Goal: Information Seeking & Learning: Learn about a topic

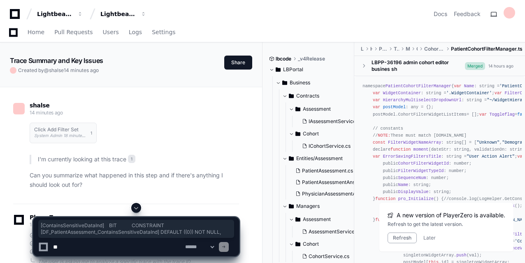
scroll to position [3336, 0]
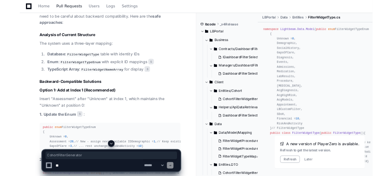
scroll to position [1611, 0]
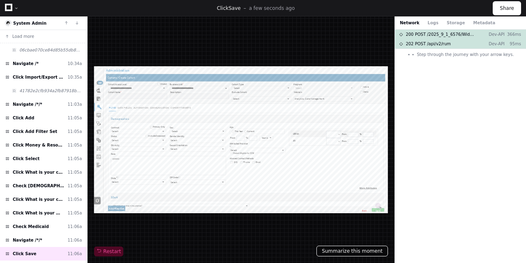
click at [350, 252] on button "Summarize this moment" at bounding box center [353, 251] width 72 height 11
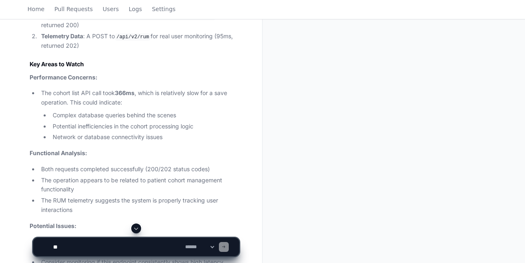
scroll to position [471, 0]
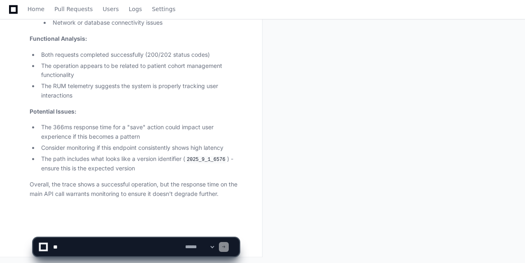
click at [75, 247] on textarea at bounding box center [117, 247] width 132 height 18
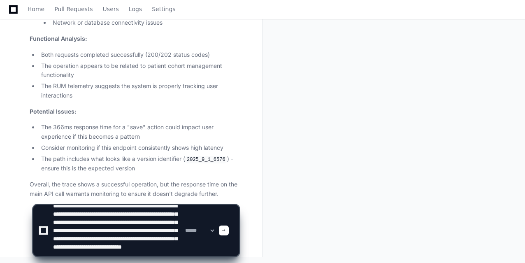
scroll to position [19, 0]
type textarea "**********"
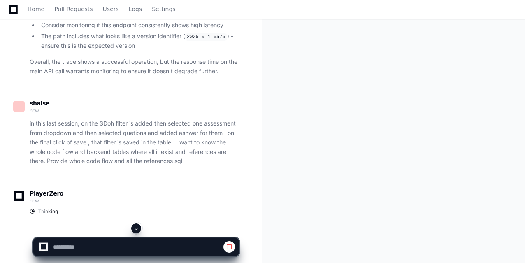
scroll to position [610, 0]
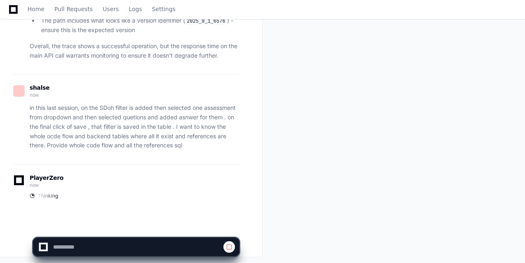
click at [121, 118] on p "in this last session, on the SDoh filter is added then selected one assessment …" at bounding box center [134, 126] width 209 height 47
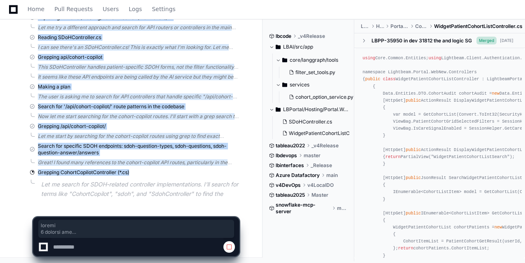
scroll to position [1072, 0]
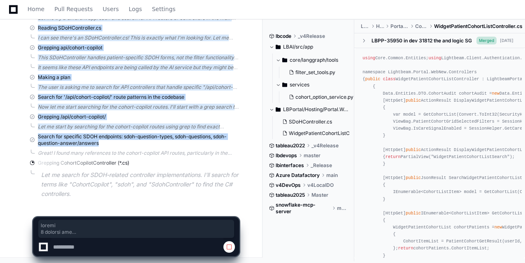
drag, startPoint x: 107, startPoint y: 172, endPoint x: 140, endPoint y: 136, distance: 48.0
click at [135, 117] on div "Grepping /api/cohort-copilot/" at bounding box center [134, 117] width 209 height 7
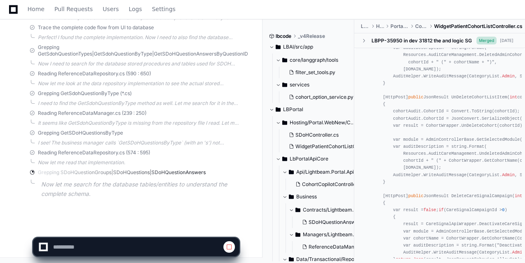
scroll to position [510, 0]
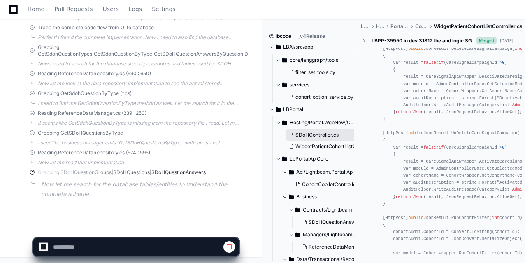
click at [311, 130] on button "SDoHController.cs" at bounding box center [320, 135] width 71 height 12
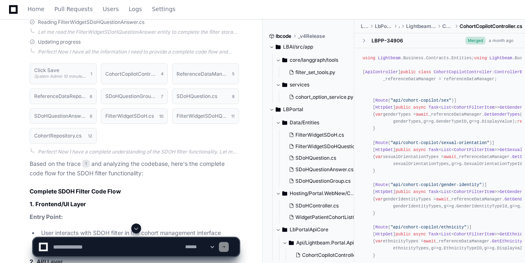
scroll to position [1697, 0]
click at [123, 76] on button "CohortCopilotController.cs 4" at bounding box center [134, 73] width 67 height 21
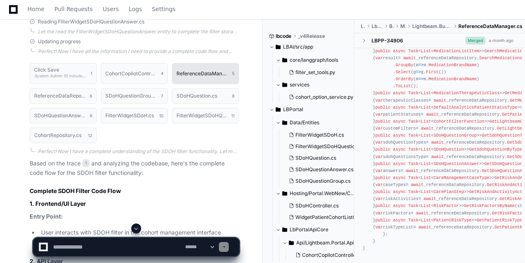
scroll to position [756, 0]
click at [199, 78] on button "ReferenceDataManager.cs 5" at bounding box center [205, 73] width 67 height 21
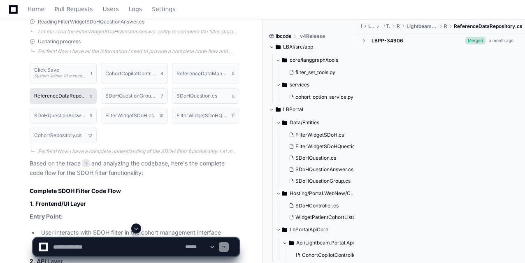
scroll to position [0, 0]
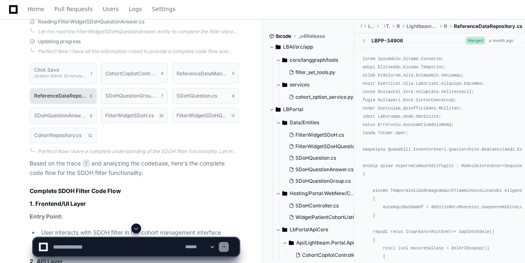
click at [56, 96] on h1 "ReferenceDataRepository.cs" at bounding box center [59, 95] width 51 height 5
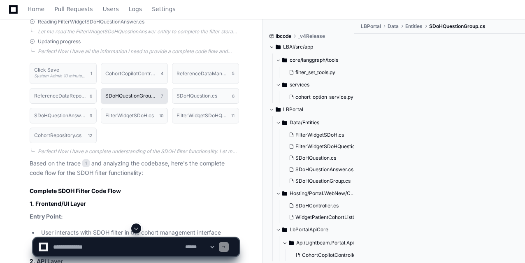
click at [130, 98] on button "SDoHQuestionGroup.cs 7" at bounding box center [134, 96] width 67 height 16
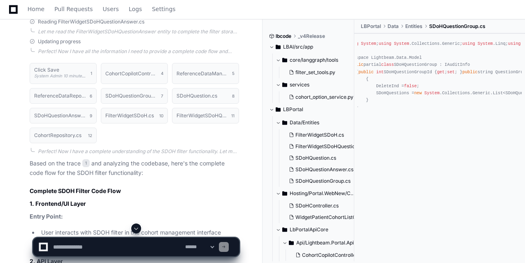
scroll to position [0, 16]
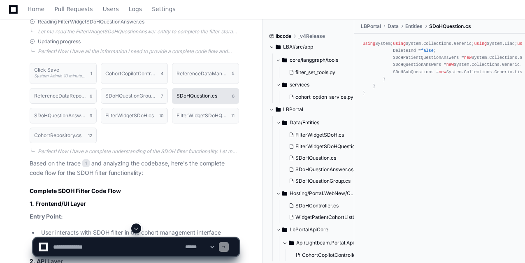
click at [185, 93] on h1 "SDoHQuestion.cs" at bounding box center [196, 95] width 41 height 5
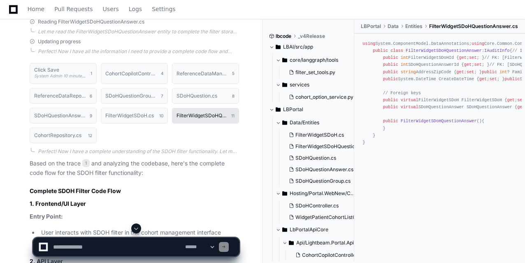
click at [191, 114] on h1 "FilterWidgetSDoHQuestionAnswer.cs" at bounding box center [201, 115] width 51 height 5
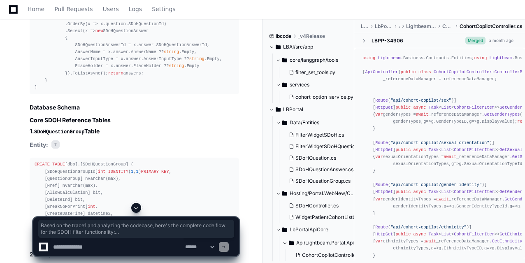
scroll to position [2875, 0]
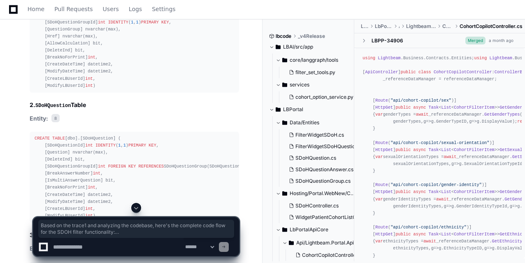
click at [66, 248] on textarea at bounding box center [117, 247] width 132 height 18
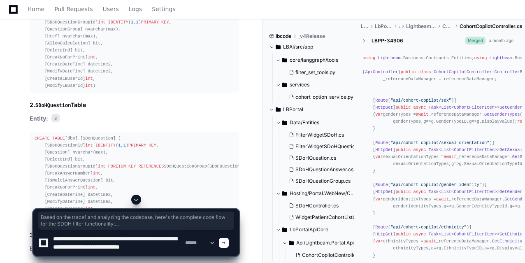
scroll to position [2, 0]
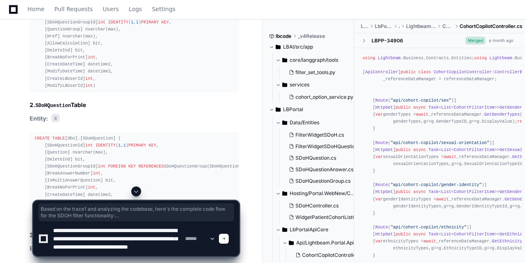
type textarea "**********"
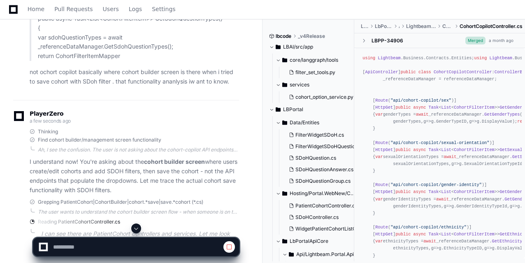
scroll to position [3992, 0]
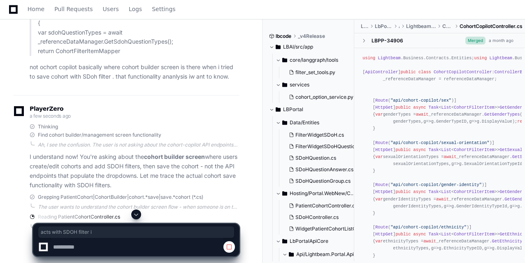
drag, startPoint x: 64, startPoint y: 162, endPoint x: 125, endPoint y: 158, distance: 61.8
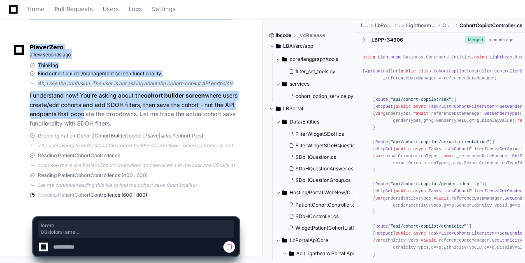
scroll to position [4268, 0]
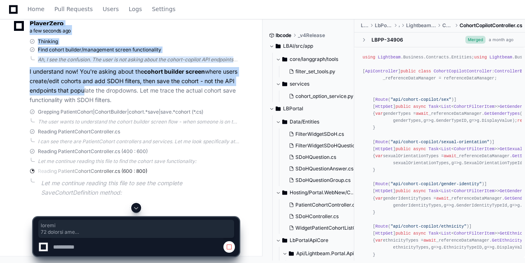
drag, startPoint x: 101, startPoint y: 105, endPoint x: 155, endPoint y: 130, distance: 59.4
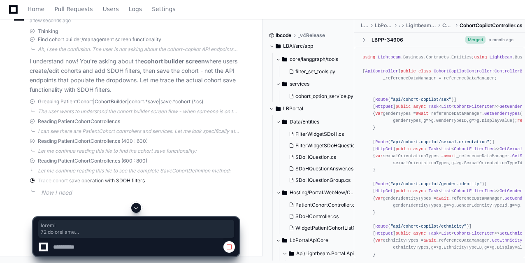
scroll to position [4297, 0]
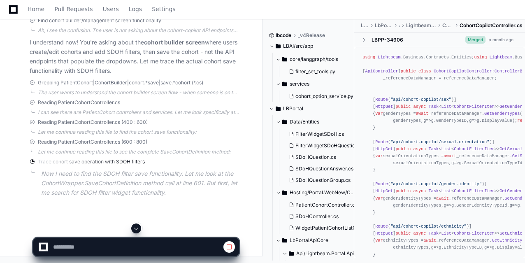
click at [75, 86] on span "Grepping PatientCohort|CohortBuilder|cohort.*save|save.*cohort (*.cs)" at bounding box center [120, 82] width 165 height 7
click at [60, 96] on div "The user wants to understand the cohort builder screen flow - when someone is o…" at bounding box center [138, 92] width 201 height 7
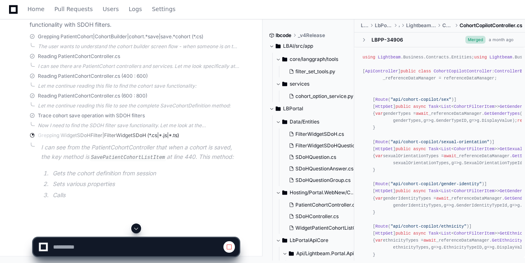
scroll to position [4293, 0]
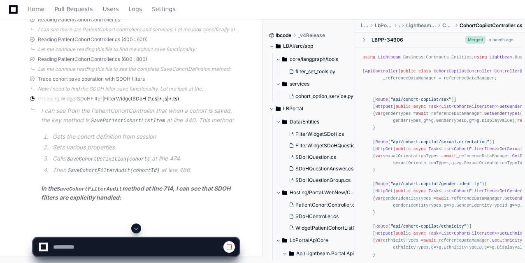
click at [74, 13] on div "The user wants to understand the cohort builder screen flow - when someone is o…" at bounding box center [138, 10] width 201 height 7
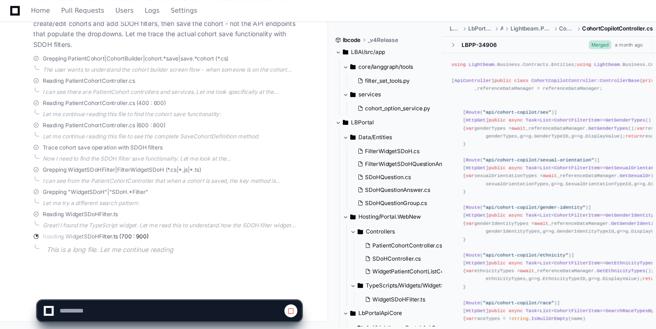
scroll to position [4188, 0]
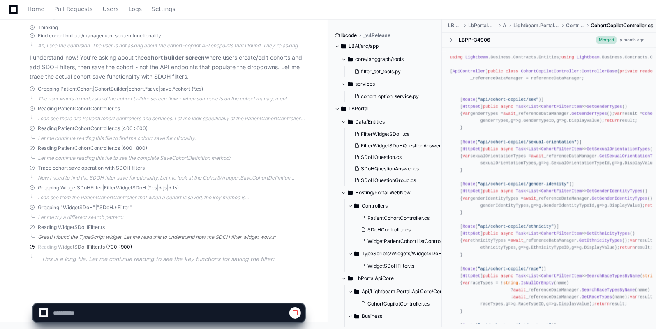
click at [90, 238] on div "Great! I found the TypeScript widget. Let me read this to understand how the SD…" at bounding box center [171, 237] width 267 height 7
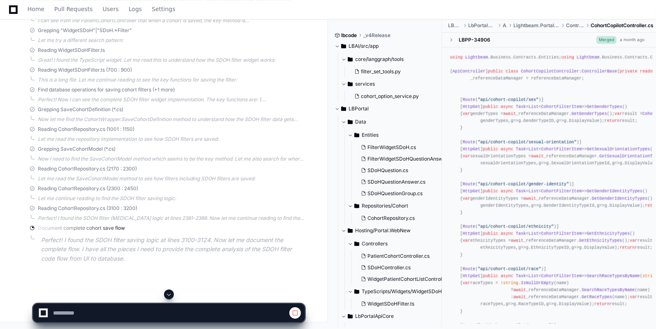
scroll to position [4365, 0]
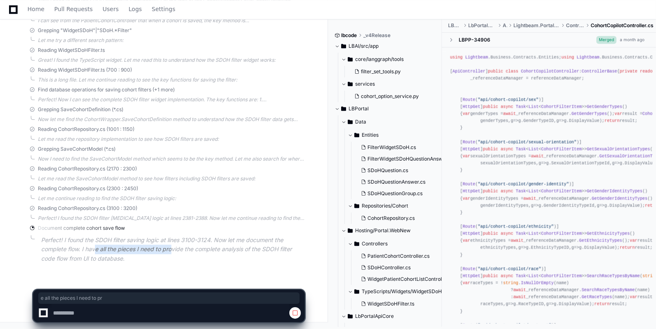
drag, startPoint x: 94, startPoint y: 245, endPoint x: 172, endPoint y: 250, distance: 77.9
click at [172, 250] on p "Perfect! I found the SDOH filter saving logic at lines 3100-3124. Now let me do…" at bounding box center [173, 249] width 264 height 28
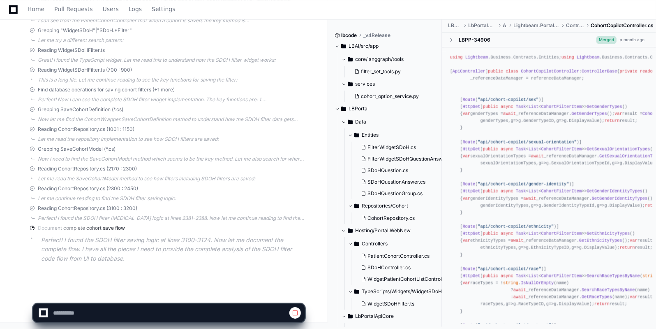
click at [88, 251] on p "Perfect! I found the SDOH filter saving logic at lines 3100-3124. Now let me do…" at bounding box center [173, 249] width 264 height 28
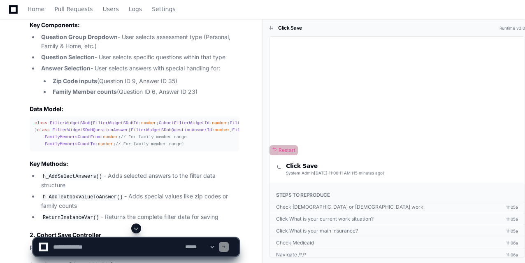
scroll to position [4669, 0]
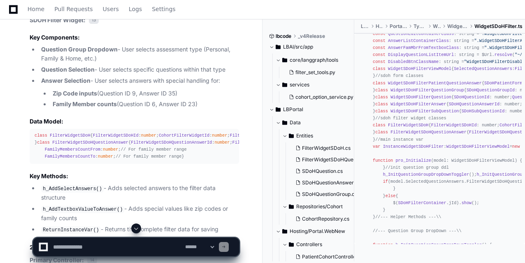
scroll to position [46, 0]
click at [419, 14] on span "QuestionGroupDropDownContainer" at bounding box center [421, 11] width 76 height 5
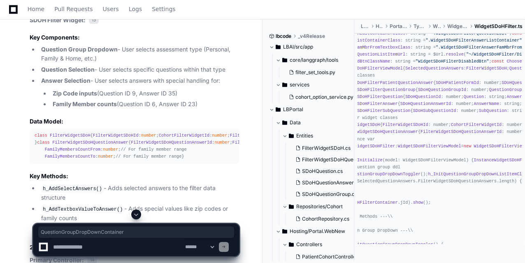
scroll to position [0, 39]
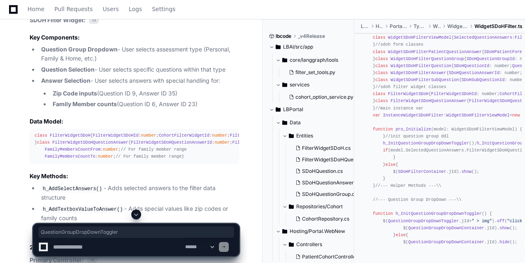
scroll to position [77, 0]
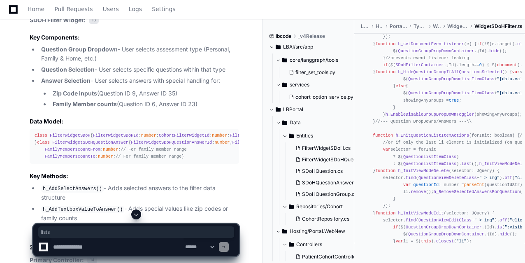
scroll to position [366, 0]
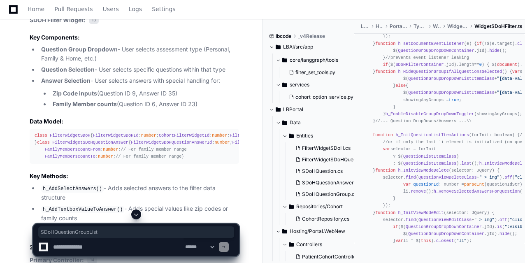
drag, startPoint x: 380, startPoint y: 95, endPoint x: 415, endPoint y: 94, distance: 34.6
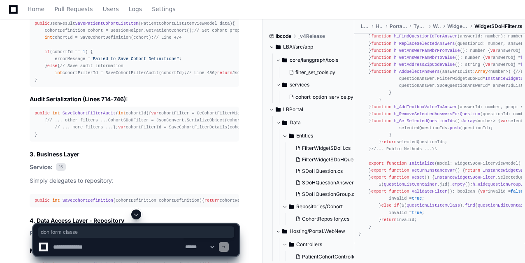
scroll to position [4938, 0]
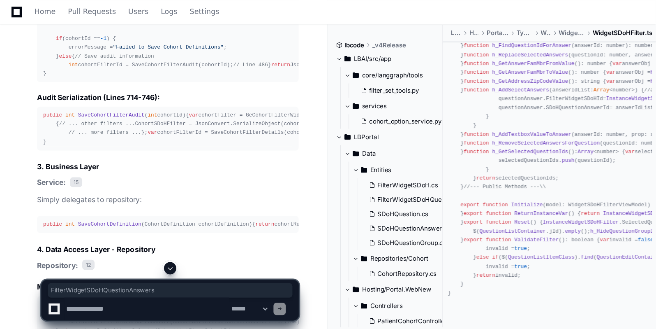
scroll to position [4964, 0]
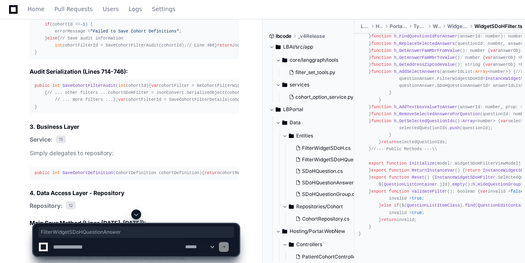
copy span "FilterWidgetSDoH"
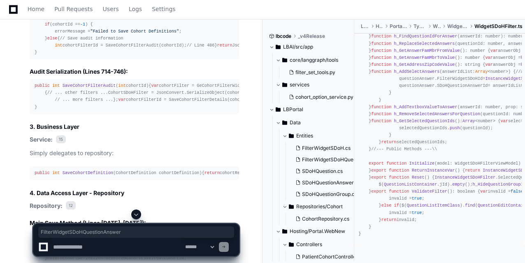
copy span "FilterWidgetSDoHQuestionAnswer"
drag, startPoint x: 141, startPoint y: 138, endPoint x: 162, endPoint y: 138, distance: 21.8
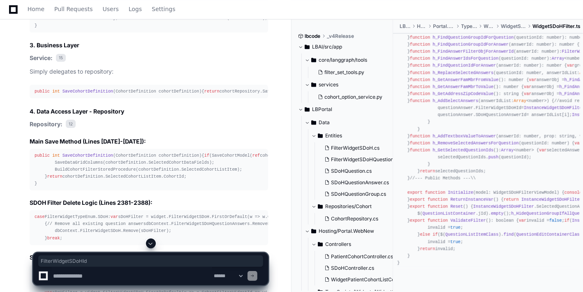
scroll to position [4969, 0]
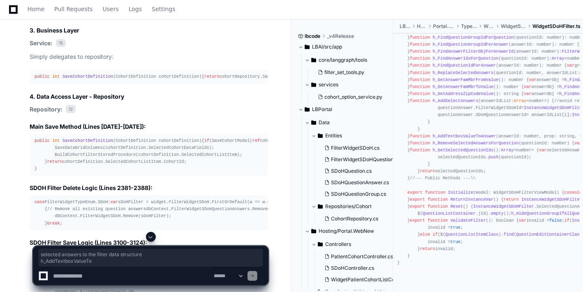
drag, startPoint x: 120, startPoint y: 119, endPoint x: 89, endPoint y: 132, distance: 33.2
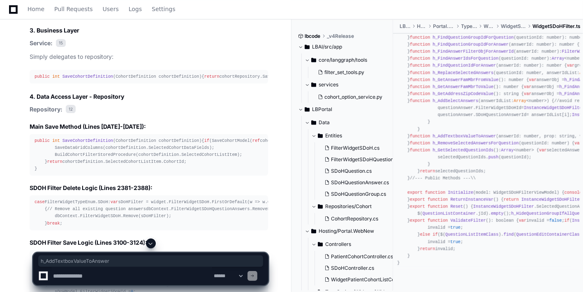
drag, startPoint x: 147, startPoint y: 133, endPoint x: 205, endPoint y: 130, distance: 58.5
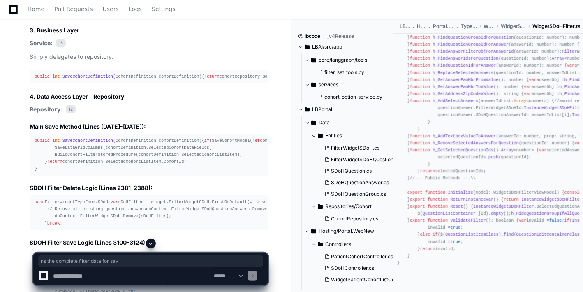
drag, startPoint x: 116, startPoint y: 143, endPoint x: 206, endPoint y: 146, distance: 91.0
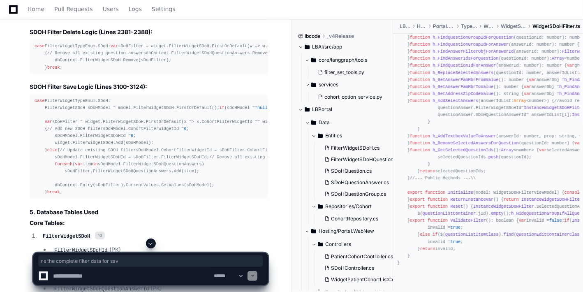
scroll to position [5122, 0]
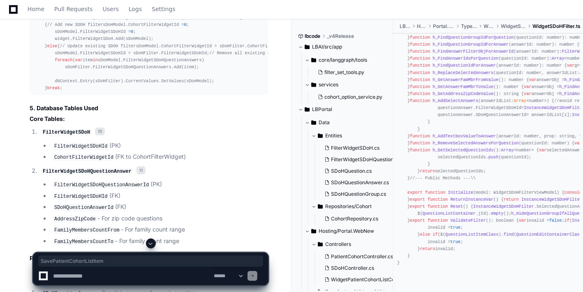
scroll to position [5234, 0]
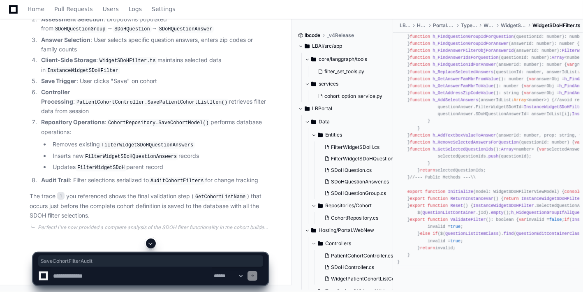
scroll to position [5828, 0]
copy code "FilterWidgetSDoH"
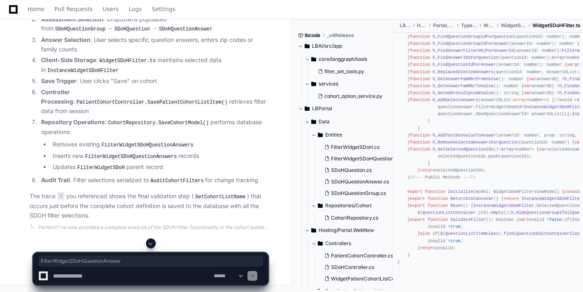
copy code "FilterWidgetSDoHQuestionAnswer"
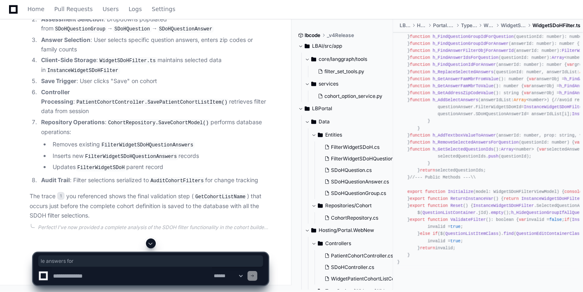
drag, startPoint x: 118, startPoint y: 132, endPoint x: 155, endPoint y: 133, distance: 37.8
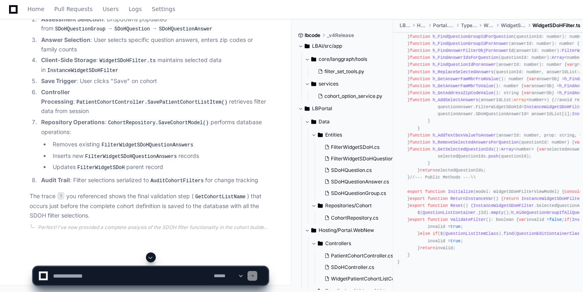
click at [113, 33] on code "SDoHQuestion" at bounding box center [132, 29] width 39 height 7
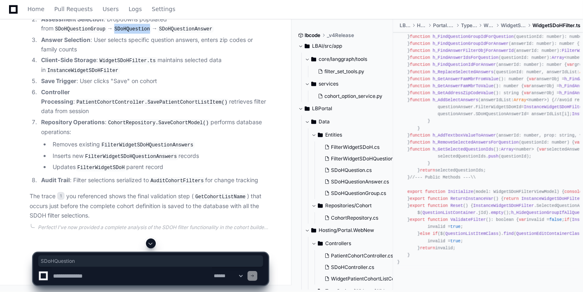
click at [113, 33] on code "SDoHQuestion" at bounding box center [132, 29] width 39 height 7
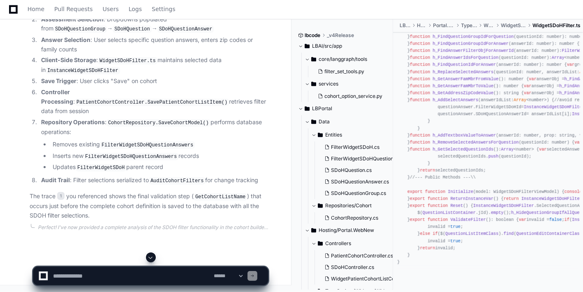
click at [107, 33] on code "SDoHQuestionGroup" at bounding box center [79, 29] width 53 height 7
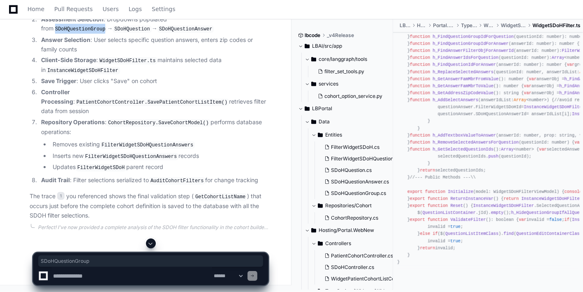
click at [107, 33] on code "SDoHQuestionGroup" at bounding box center [79, 29] width 53 height 7
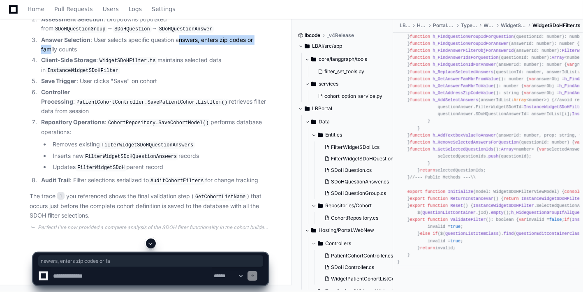
drag, startPoint x: 181, startPoint y: 128, endPoint x: 49, endPoint y: 136, distance: 132.7
click at [49, 54] on li "Answer Selection : User selects specific question answers, enters zip codes or …" at bounding box center [154, 44] width 230 height 19
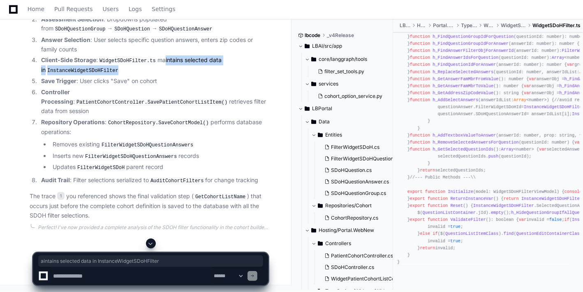
drag, startPoint x: 159, startPoint y: 150, endPoint x: 112, endPoint y: 157, distance: 47.4
click at [112, 75] on li "Client-Side Storage : WidgetSDoHFilter.ts maintains selected data in InstanceWi…" at bounding box center [154, 65] width 230 height 19
click at [84, 74] on code "InstanceWidgetSDoHFilter" at bounding box center [83, 70] width 74 height 7
click at [83, 74] on code "InstanceWidgetSDoHFilter" at bounding box center [83, 70] width 74 height 7
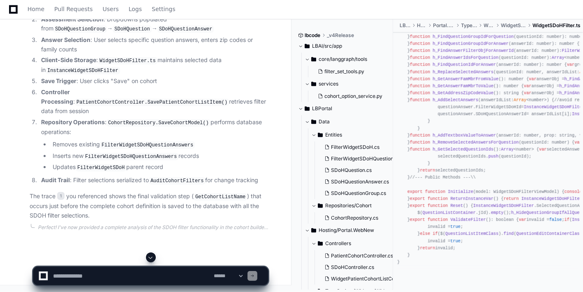
click at [83, 74] on code "InstanceWidgetSDoHFilter" at bounding box center [83, 70] width 74 height 7
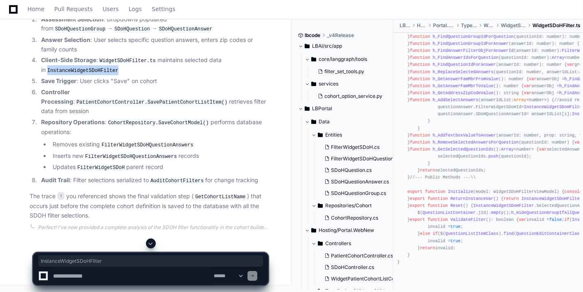
click at [83, 74] on code "InstanceWidgetSDoHFilter" at bounding box center [83, 70] width 74 height 7
copy code "InstanceWidgetSDoHFilter"
drag, startPoint x: 99, startPoint y: 116, endPoint x: 119, endPoint y: 115, distance: 20.2
click at [119, 86] on li "Save Trigger : User clicks "Save" on cohort" at bounding box center [154, 81] width 230 height 9
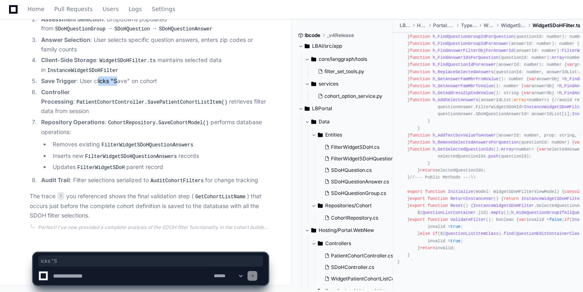
scroll to position [6169, 0]
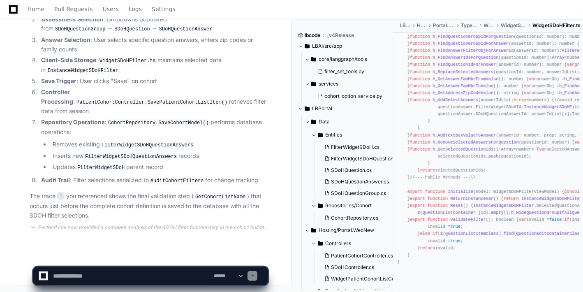
click at [138, 144] on code "FilterWidgetSDoHQuestionAnswers" at bounding box center [147, 144] width 95 height 7
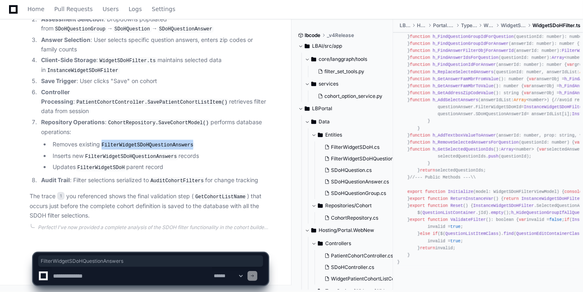
click at [138, 144] on code "FilterWidgetSDoHQuestionAnswers" at bounding box center [147, 144] width 95 height 7
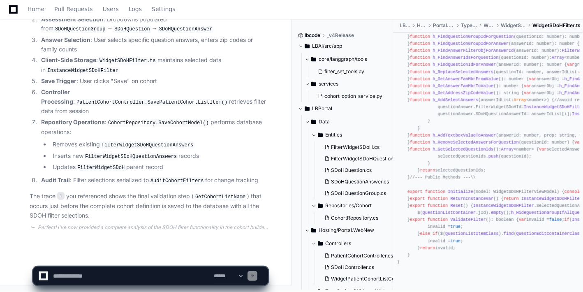
click at [120, 155] on code "FilterWidgetSDoHQuestionAnswers" at bounding box center [130, 156] width 95 height 7
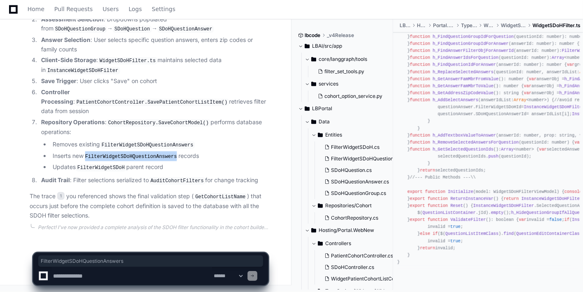
click at [120, 155] on code "FilterWidgetSDoHQuestionAnswers" at bounding box center [130, 156] width 95 height 7
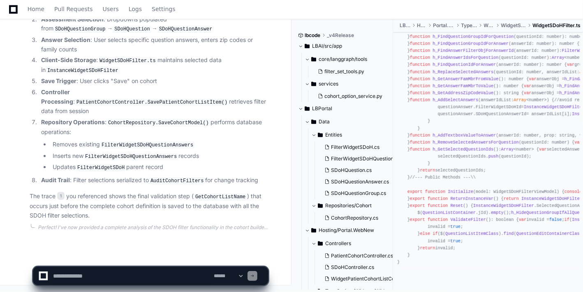
click at [98, 170] on code "FilterWidgetSDoH" at bounding box center [101, 167] width 51 height 7
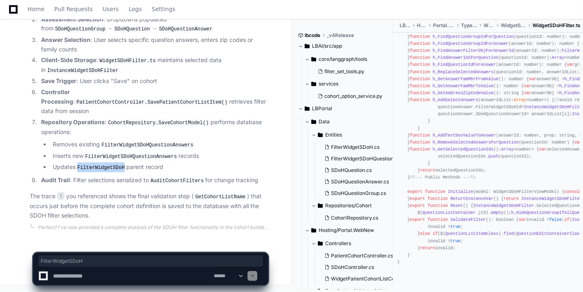
click at [98, 170] on code "FilterWidgetSDoH" at bounding box center [101, 167] width 51 height 7
click at [84, 262] on textarea at bounding box center [131, 276] width 161 height 18
type textarea "********"
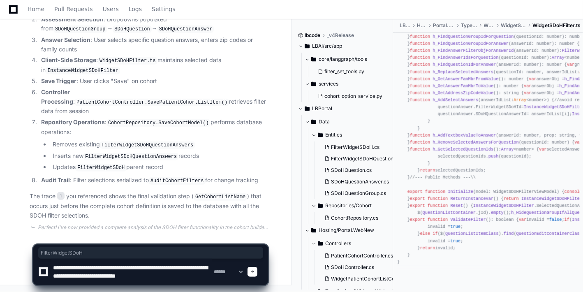
type textarea "**********"
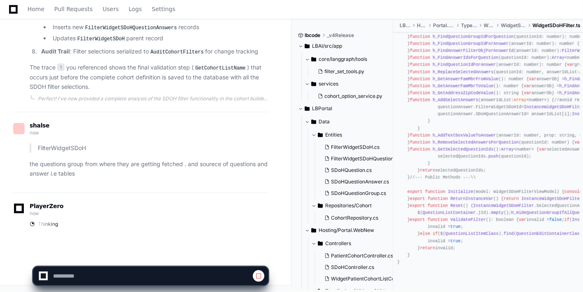
scroll to position [5515, 0]
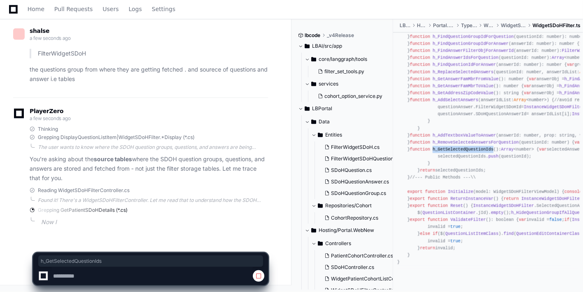
scroll to position [6382, 0]
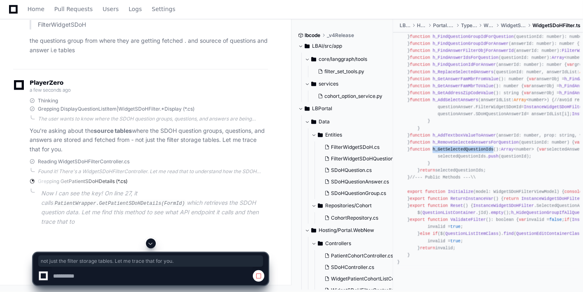
drag, startPoint x: 108, startPoint y: 185, endPoint x: 145, endPoint y: 181, distance: 37.3
click at [145, 154] on p "You're asking about the source tables where the SDOH question groups, questions…" at bounding box center [149, 140] width 239 height 28
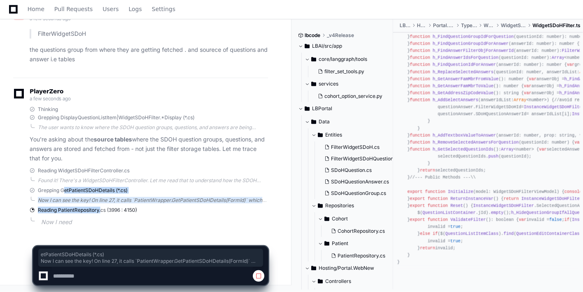
scroll to position [6411, 0]
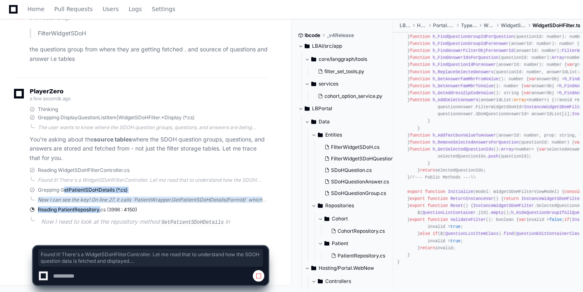
drag, startPoint x: 64, startPoint y: 205, endPoint x: 155, endPoint y: 161, distance: 100.8
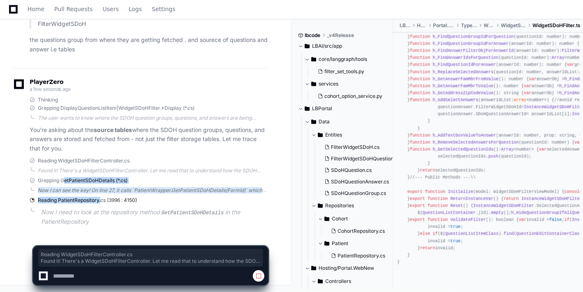
scroll to position [6420, 0]
click at [155, 161] on div "Reading WidgetSDoHFilterController.cs" at bounding box center [149, 161] width 239 height 7
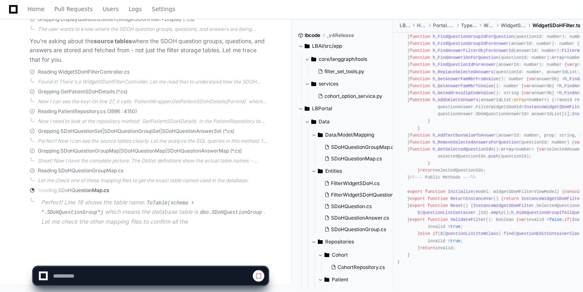
scroll to position [6509, 0]
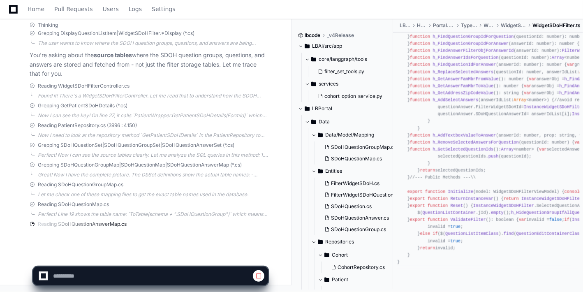
click at [167, 215] on div "Perfect! Line 19 shows the table name: `ToTable(schema + ".SDoHQuestionGroup")`…" at bounding box center [153, 214] width 230 height 7
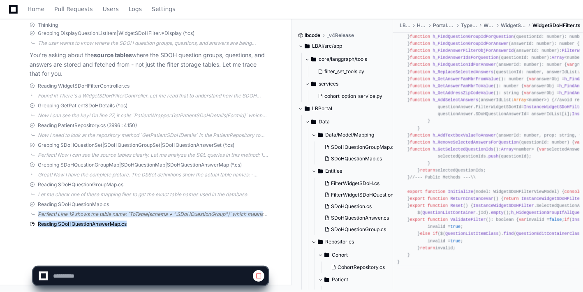
click at [167, 215] on div "PlayerZero a minute ago Thinking Grepping DisplayQuestionListItem|WidgetSDoHFil…" at bounding box center [140, 116] width 255 height 247
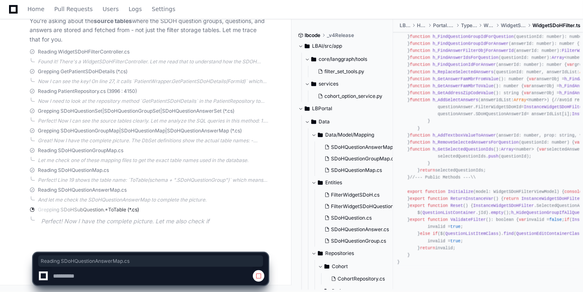
scroll to position [6530, 0]
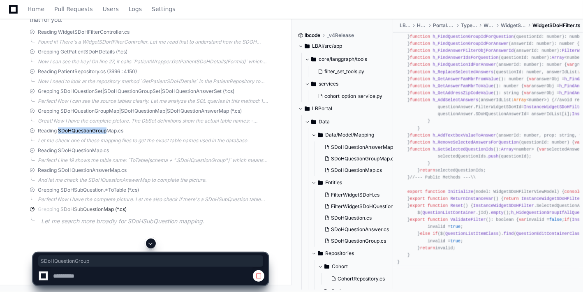
drag, startPoint x: 107, startPoint y: 150, endPoint x: 57, endPoint y: 150, distance: 50.2
click at [57, 134] on span "Reading SDoHQuestionGroupMap.cs" at bounding box center [81, 131] width 86 height 7
copy span "SDoHQuestionGroup"
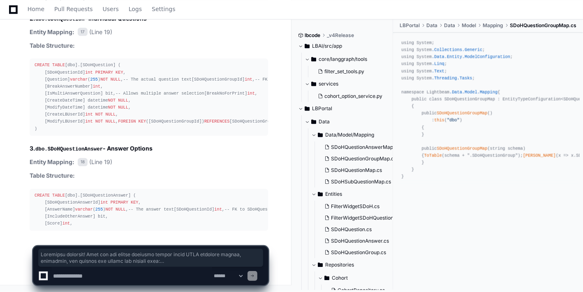
scroll to position [7084, 0]
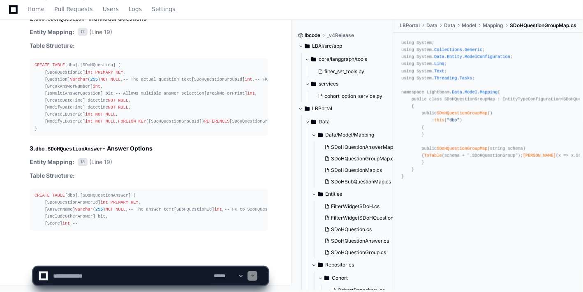
drag, startPoint x: 79, startPoint y: 227, endPoint x: 74, endPoint y: 135, distance: 92.3
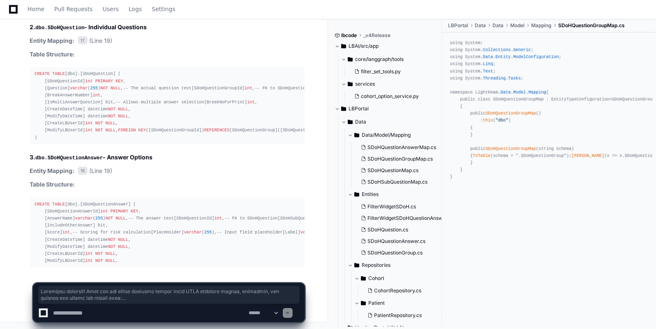
scroll to position [6972, 0]
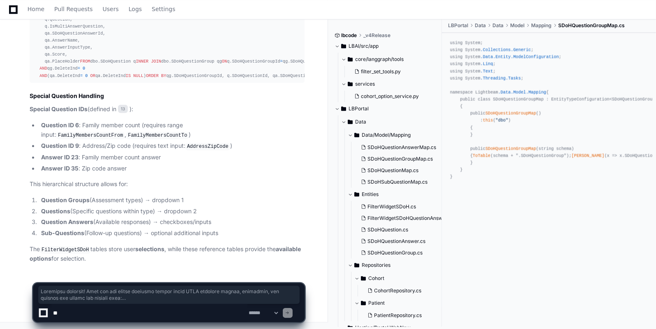
scroll to position [7694, 0]
click at [77, 312] on textarea at bounding box center [149, 313] width 196 height 18
type textarea "*"
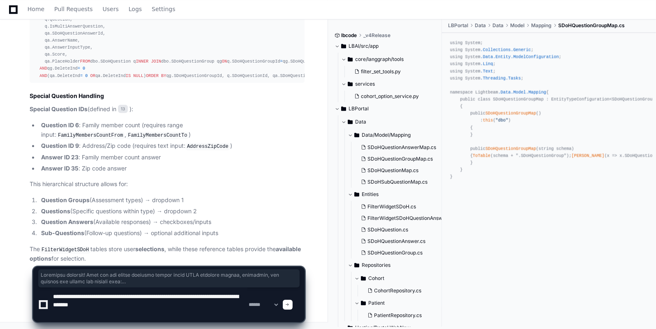
scroll to position [2, 0]
paste textarea "**********"
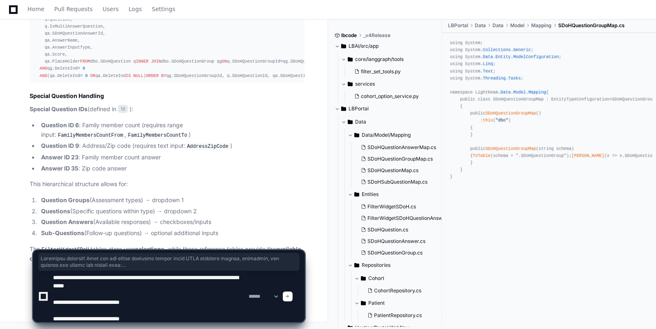
drag, startPoint x: 88, startPoint y: 302, endPoint x: 51, endPoint y: 302, distance: 37.0
click at [51, 302] on textarea at bounding box center [149, 296] width 196 height 51
click at [136, 284] on textarea at bounding box center [149, 296] width 196 height 51
type textarea "**********"
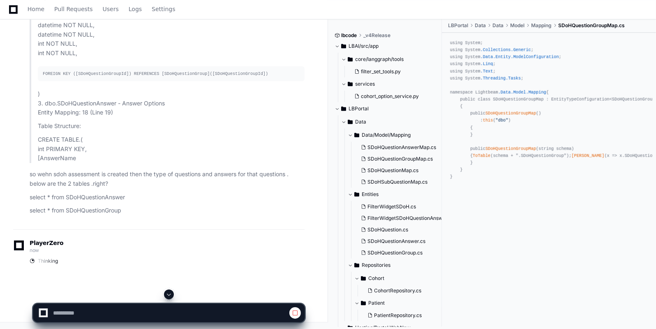
scroll to position [8284, 0]
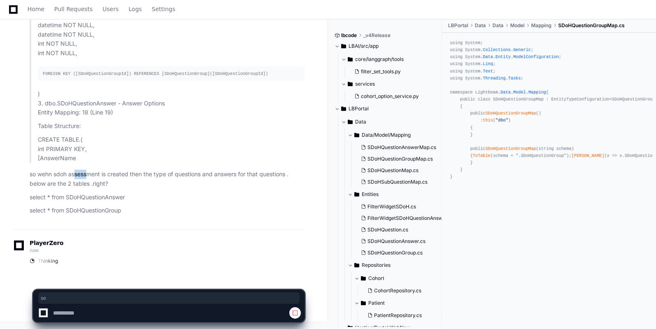
drag, startPoint x: 75, startPoint y: 175, endPoint x: 88, endPoint y: 176, distance: 12.8
click at [88, 176] on p "so wehn sdoh assessment is created then the type of questions and answers for t…" at bounding box center [167, 178] width 275 height 19
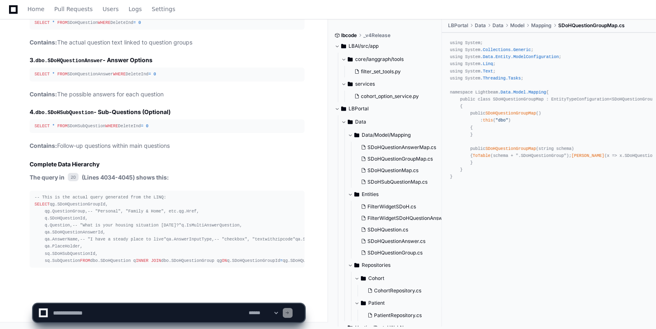
scroll to position [8761, 0]
click at [80, 312] on textarea at bounding box center [149, 313] width 196 height 18
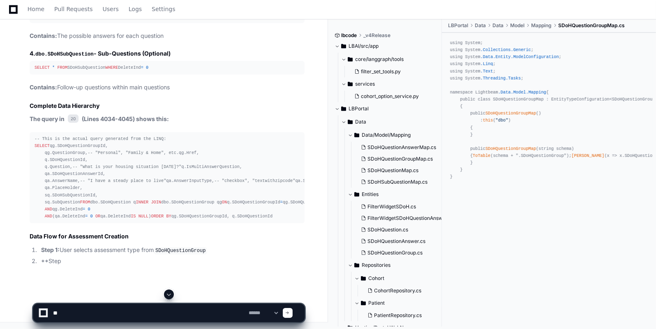
type textarea "*"
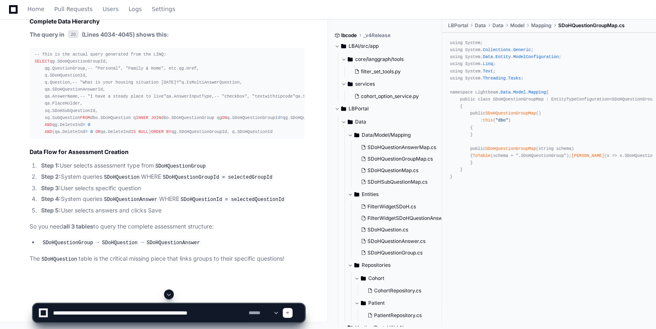
type textarea "**********"
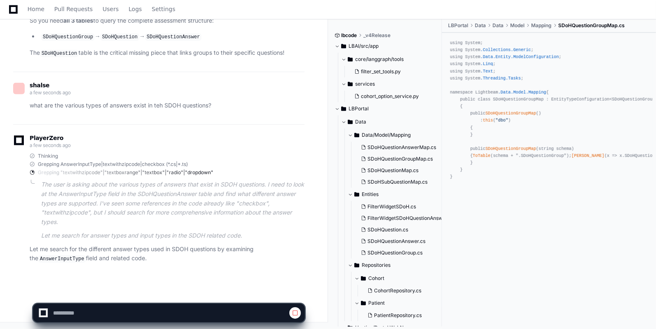
scroll to position [9147, 0]
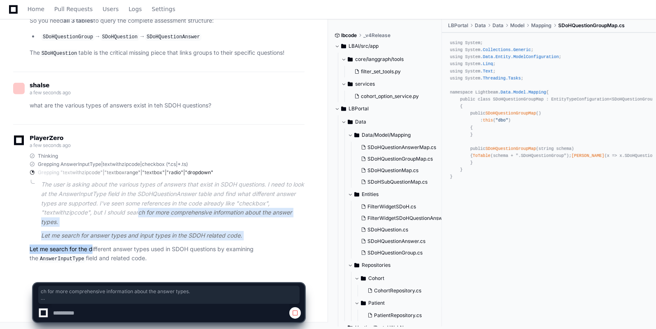
drag, startPoint x: 139, startPoint y: 216, endPoint x: 89, endPoint y: 249, distance: 59.7
click at [89, 249] on div "Thinking Grepping AnswerInputType|textwithzipcode|checkbox (*.cs|*.ts) Grepping…" at bounding box center [167, 208] width 275 height 111
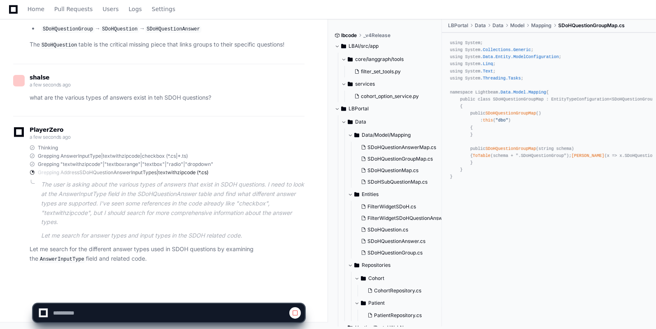
click at [152, 253] on p "Let me search for the different answer types used in SDOH questions by examinin…" at bounding box center [167, 253] width 275 height 19
drag, startPoint x: 102, startPoint y: 291, endPoint x: 152, endPoint y: 253, distance: 62.8
click at [152, 253] on p "Let me search for the different answer types used in SDOH questions by examinin…" at bounding box center [167, 253] width 275 height 19
click at [88, 256] on p "Let me search for the different answer types used in SDOH questions by examinin…" at bounding box center [167, 253] width 275 height 19
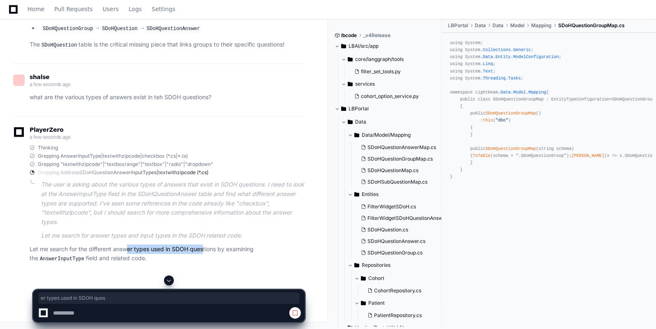
drag, startPoint x: 129, startPoint y: 256, endPoint x: 205, endPoint y: 258, distance: 76.1
click at [205, 258] on p "Let me search for the different answer types used in SDOH questions by examinin…" at bounding box center [167, 253] width 275 height 19
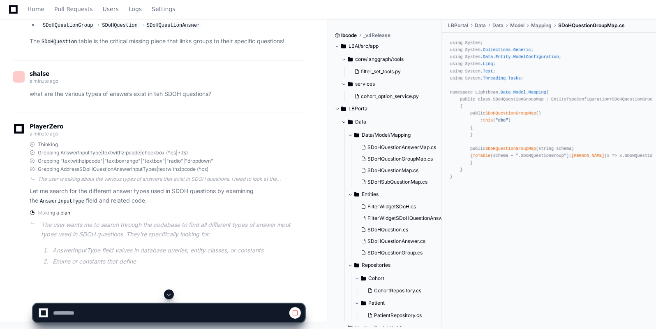
click at [102, 205] on p "Let me search for the different answer types used in SDOH questions by examinin…" at bounding box center [167, 195] width 275 height 19
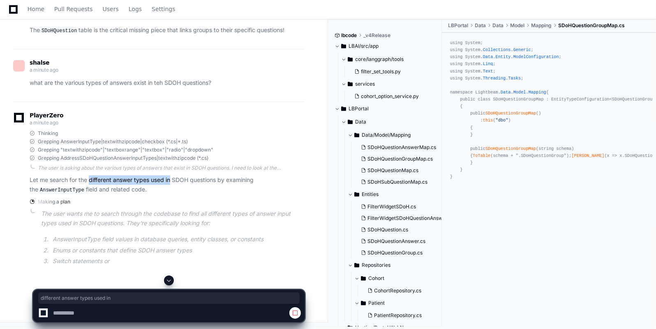
drag, startPoint x: 102, startPoint y: 205, endPoint x: 168, endPoint y: 204, distance: 66.2
click at [168, 194] on p "Let me search for the different answer types used in SDOH questions by examinin…" at bounding box center [167, 184] width 275 height 19
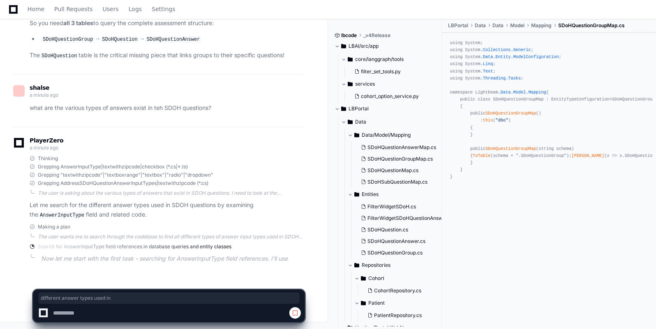
scroll to position [9154, 0]
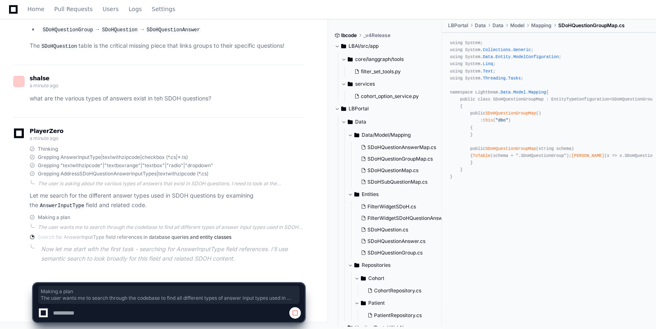
drag, startPoint x: 139, startPoint y: 210, endPoint x: 106, endPoint y: 257, distance: 57.5
click at [106, 257] on div "PlayerZero a minute ago Thinking Grepping AnswerInputType|textwithzipcode|check…" at bounding box center [159, 197] width 292 height 160
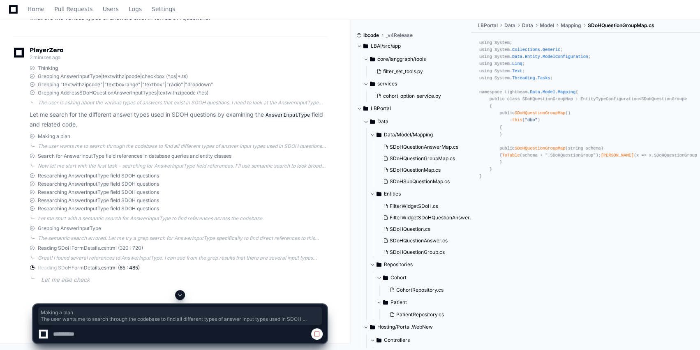
scroll to position [9157, 0]
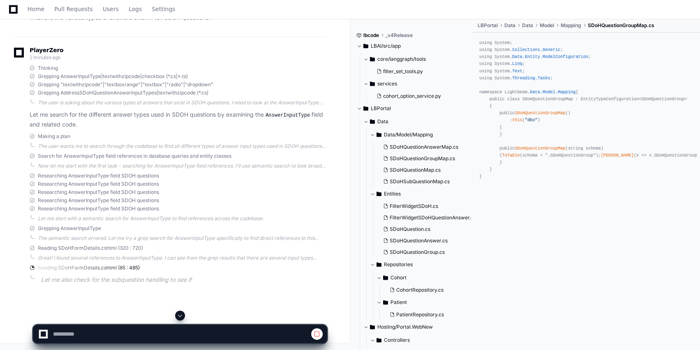
click at [189, 222] on div "Let me start with a semantic search for AnswerInputType to find references acro…" at bounding box center [182, 219] width 289 height 7
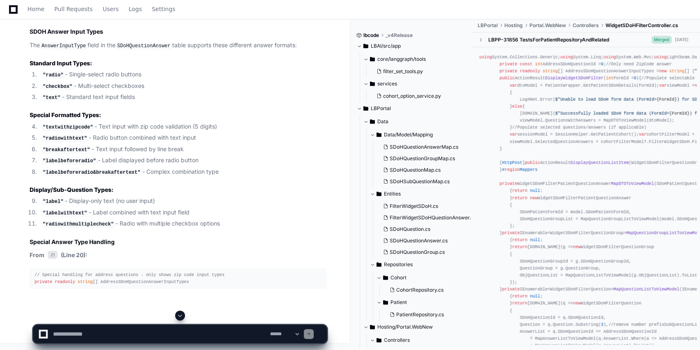
scroll to position [9667, 0]
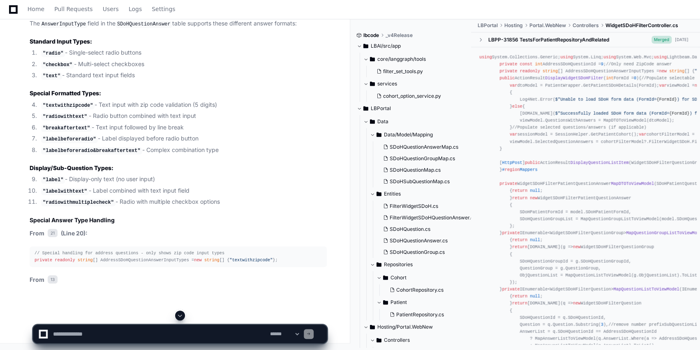
click at [83, 328] on textarea at bounding box center [159, 334] width 217 height 18
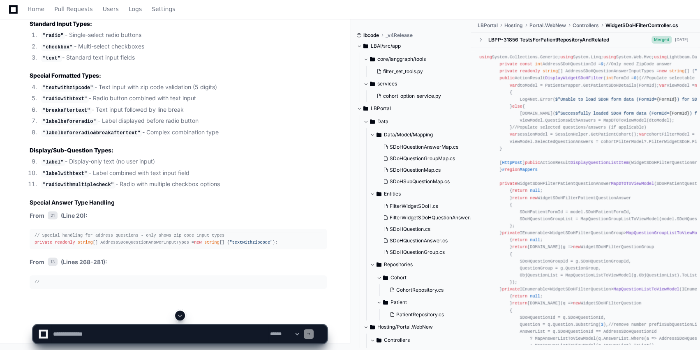
type textarea "*"
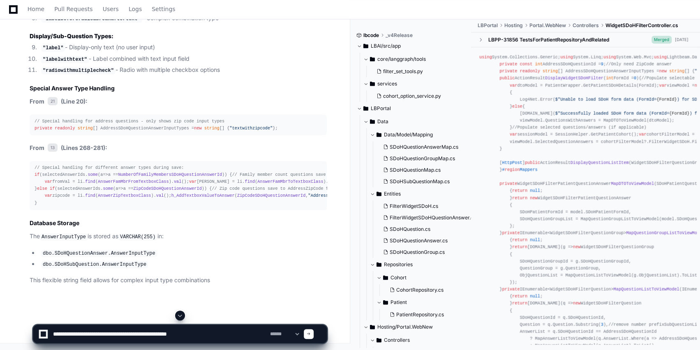
type textarea "**********"
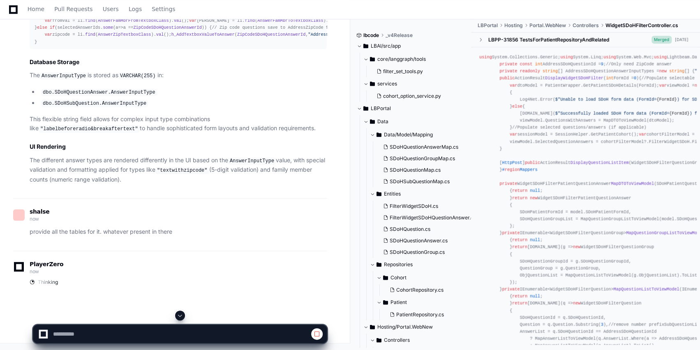
scroll to position [10022, 0]
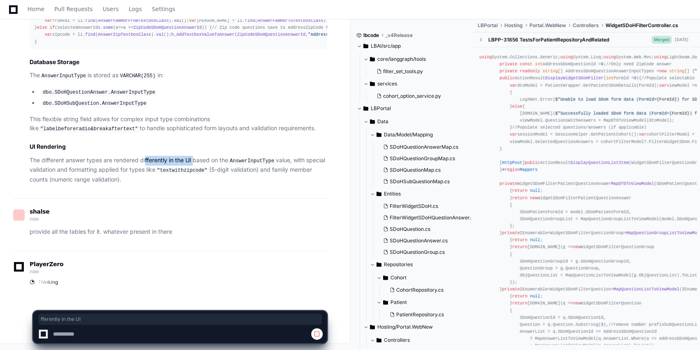
drag, startPoint x: 146, startPoint y: 162, endPoint x: 196, endPoint y: 162, distance: 49.4
click at [196, 162] on p "The different answer types are rendered differently in the UI based on the Answ…" at bounding box center [178, 170] width 297 height 29
drag, startPoint x: 53, startPoint y: 169, endPoint x: 155, endPoint y: 173, distance: 102.5
click at [155, 173] on p "The different answer types are rendered differently in the UI based on the Answ…" at bounding box center [178, 170] width 297 height 29
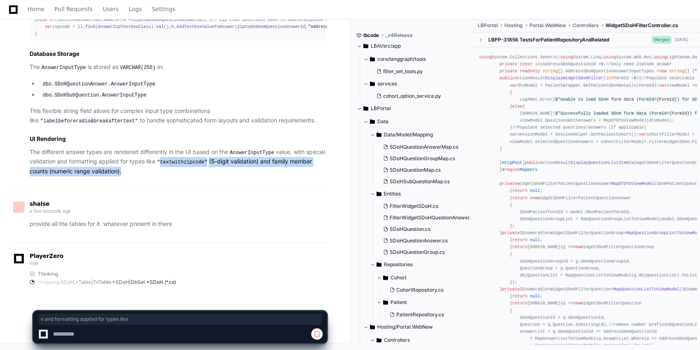
drag, startPoint x: 155, startPoint y: 173, endPoint x: 179, endPoint y: 174, distance: 23.4
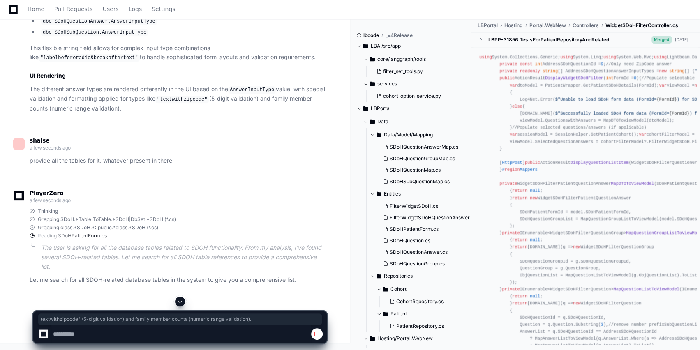
scroll to position [10093, 0]
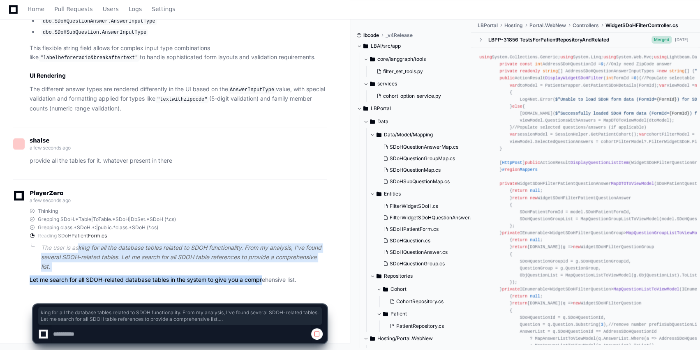
drag, startPoint x: 80, startPoint y: 248, endPoint x: 262, endPoint y: 278, distance: 184.7
click at [262, 278] on div "Thinking Grepping SDoH.*Table|ToTable.*SDoH|DbSet.*SDoH (*.cs) Grepping class.*…" at bounding box center [178, 246] width 297 height 77
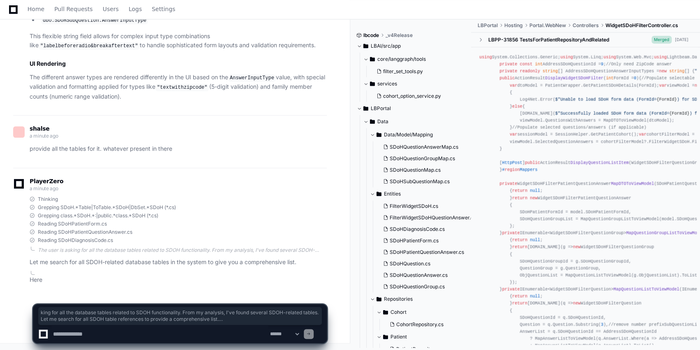
scroll to position [10101, 0]
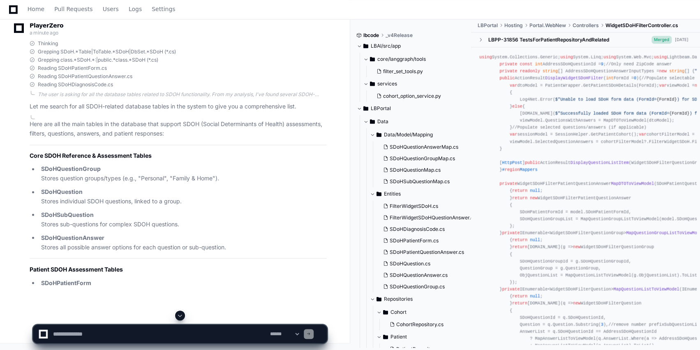
click at [273, 111] on div "Thinking Grepping SDoH.*Table|ToTable.*SDoH|DbSet.*SDoH (*.cs) Grepping class.*…" at bounding box center [178, 75] width 297 height 71
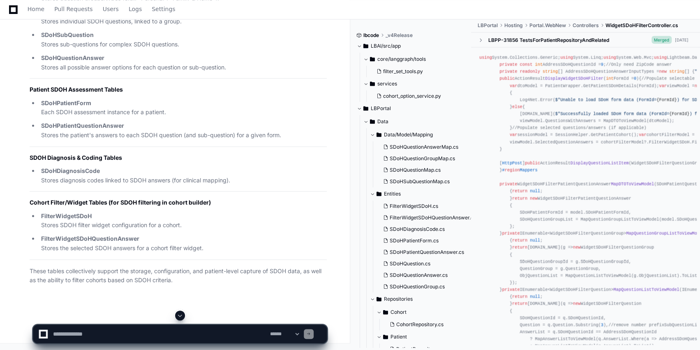
scroll to position [10302, 0]
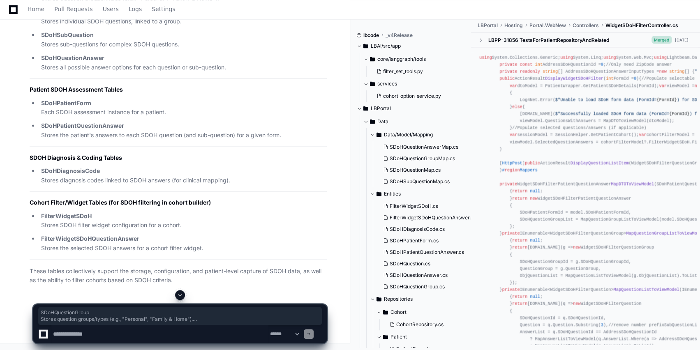
drag, startPoint x: 39, startPoint y: 123, endPoint x: 232, endPoint y: 202, distance: 208.1
click at [232, 72] on ul "SDoHQuestionGroup Stores question groups/types (e.g., "Personal", "Family & Hom…" at bounding box center [178, 27] width 297 height 87
copy ul "SDoHQuestionGroup Stores question groups/types (e.g., "Personal", "Family & Hom…"
click at [71, 100] on strong "SDoHPatientForm" at bounding box center [66, 102] width 50 height 7
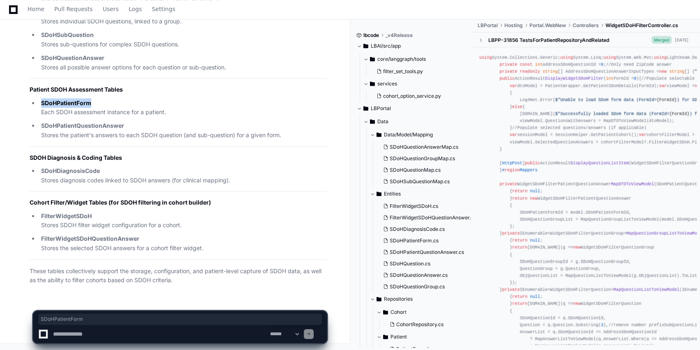
click at [71, 100] on strong "SDoHPatientForm" at bounding box center [66, 102] width 50 height 7
drag, startPoint x: 37, startPoint y: 114, endPoint x: 165, endPoint y: 109, distance: 128.0
click at [165, 109] on ul "SDoHPatientForm Each SDOH assessment instance for a patient. SDoHPatientQuestio…" at bounding box center [178, 119] width 297 height 42
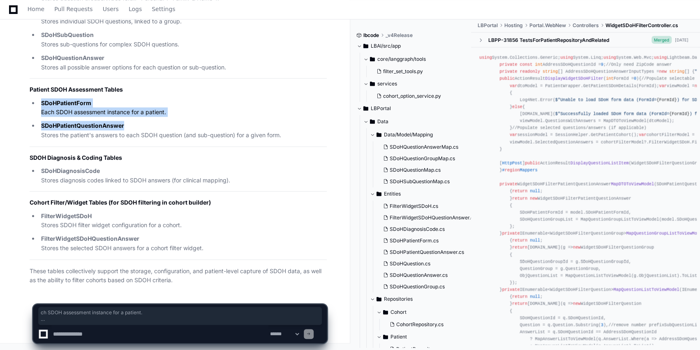
drag, startPoint x: 292, startPoint y: 130, endPoint x: 42, endPoint y: 107, distance: 251.5
click at [42, 107] on ul "SDoHPatientForm Each SDOH assessment instance for a patient. SDoHPatientQuestio…" at bounding box center [178, 119] width 297 height 42
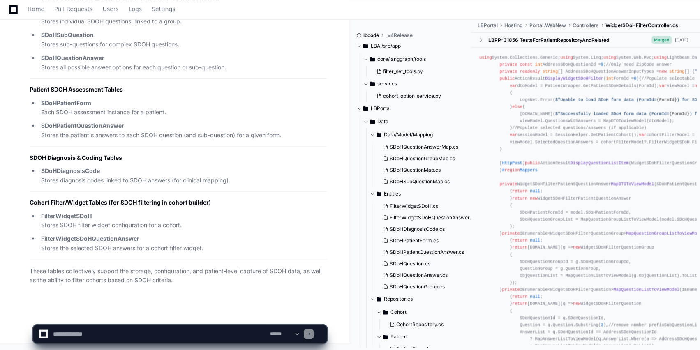
click at [14, 98] on div "Here are all the main tables in the database that support SDOH (Social Determin…" at bounding box center [170, 110] width 314 height 350
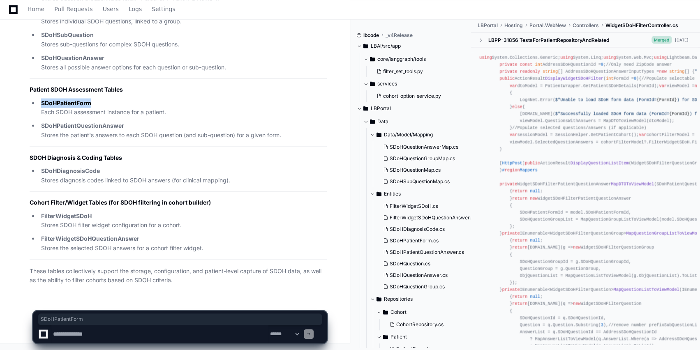
click at [14, 98] on div "Here are all the main tables in the database that support SDOH (Social Determin…" at bounding box center [170, 110] width 314 height 350
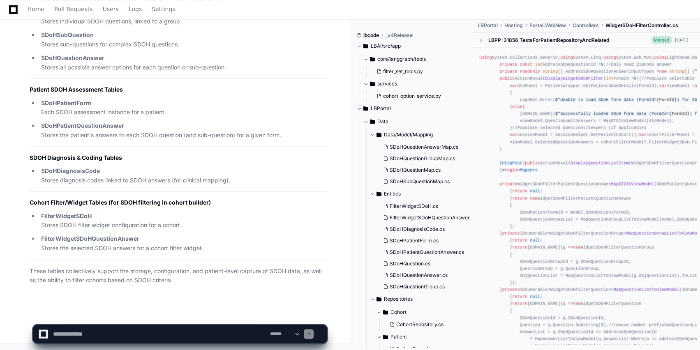
click at [37, 102] on ul "SDoHPatientForm Each SDOH assessment instance for a patient. SDoHPatientQuestio…" at bounding box center [178, 119] width 297 height 42
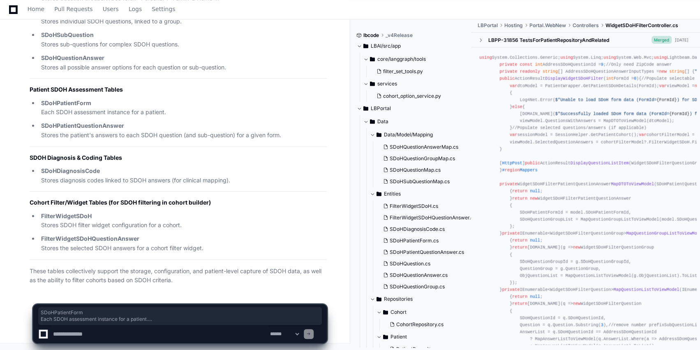
drag, startPoint x: 285, startPoint y: 133, endPoint x: 36, endPoint y: 95, distance: 252.1
click at [36, 95] on article "Here are all the main tables in the database that support SDOH (Social Determin…" at bounding box center [178, 112] width 297 height 345
copy ul "SDoHPatientForm Each SDOH assessment instance for a patient. SDoHPatientQuestio…"
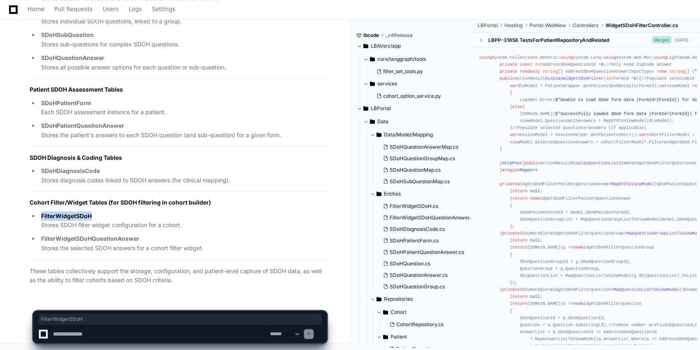
drag, startPoint x: 39, startPoint y: 216, endPoint x: 95, endPoint y: 215, distance: 56.0
click at [95, 215] on li "FilterWidgetSDoH Stores SDOH filter widget configuration for a cohort." at bounding box center [183, 220] width 288 height 19
drag, startPoint x: 69, startPoint y: 200, endPoint x: 174, endPoint y: 201, distance: 105.7
click at [174, 201] on h2 "Cohort Filter/Widget Tables (for SDOH filtering in cohort builder)" at bounding box center [178, 202] width 297 height 8
drag, startPoint x: 42, startPoint y: 242, endPoint x: 118, endPoint y: 241, distance: 76.5
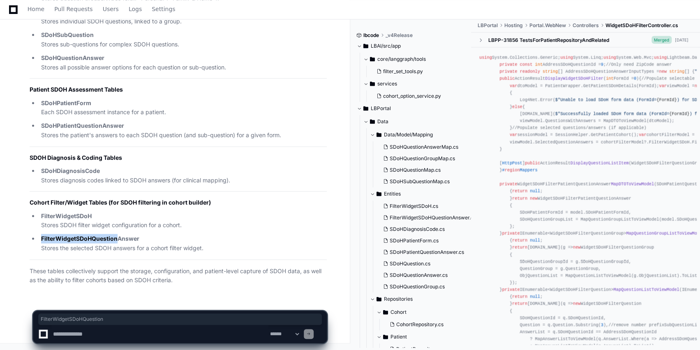
click at [118, 241] on strong "FilterWidgetSDoHQuestionAnswer" at bounding box center [90, 238] width 98 height 7
drag, startPoint x: 65, startPoint y: 249, endPoint x: 167, endPoint y: 247, distance: 102.0
click at [167, 247] on p "FilterWidgetSDoHQuestionAnswer Stores the selected SDOH answers for a cohort fi…" at bounding box center [184, 243] width 286 height 19
click at [72, 328] on textarea at bounding box center [159, 334] width 217 height 18
type textarea "*"
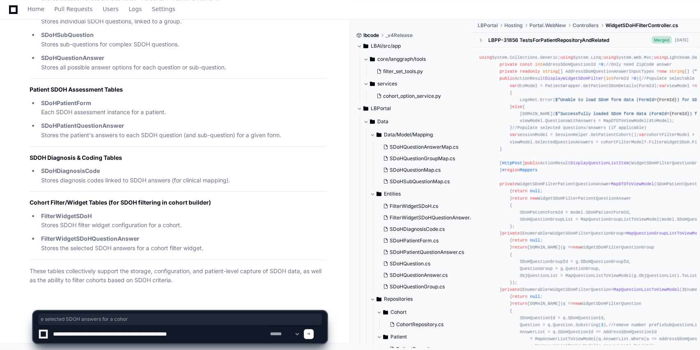
click at [151, 328] on textarea at bounding box center [159, 334] width 217 height 18
click at [197, 328] on textarea at bounding box center [159, 334] width 217 height 18
drag, startPoint x: 153, startPoint y: 338, endPoint x: 182, endPoint y: 337, distance: 28.4
click at [182, 328] on textarea at bounding box center [159, 334] width 217 height 18
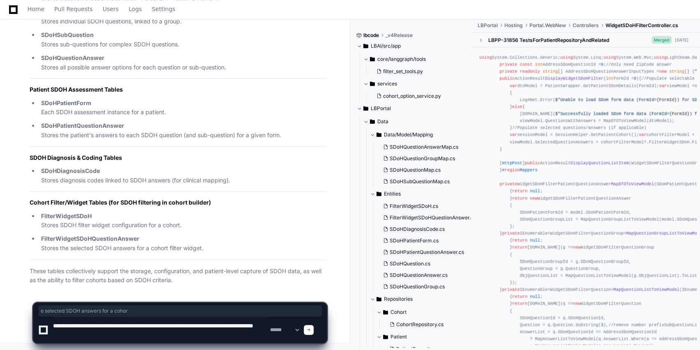
type textarea "**********"
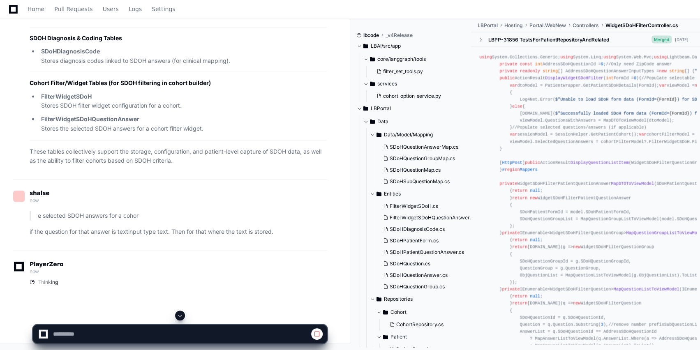
scroll to position [10555, 0]
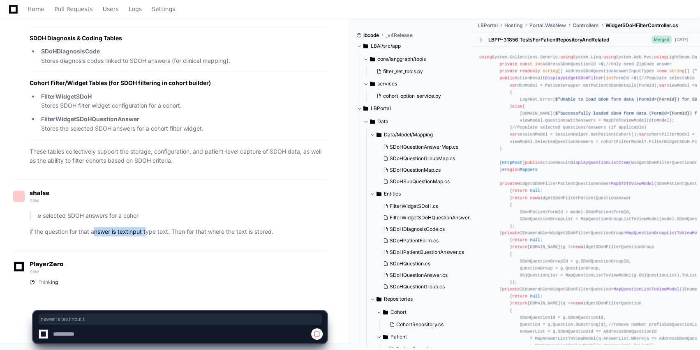
drag, startPoint x: 95, startPoint y: 233, endPoint x: 146, endPoint y: 231, distance: 50.6
click at [146, 231] on p "if the question for that answer is textinput type text. Then for that where the…" at bounding box center [178, 231] width 297 height 9
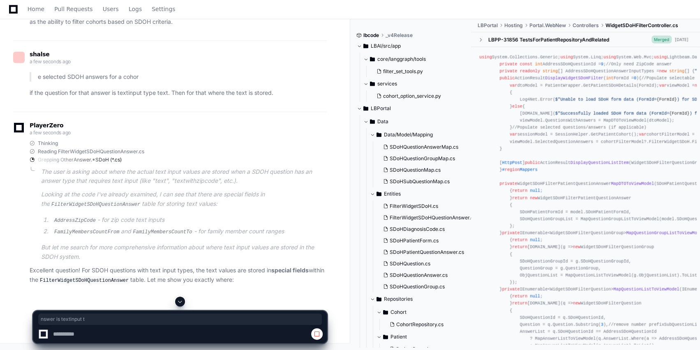
scroll to position [10693, 0]
drag, startPoint x: 213, startPoint y: 234, endPoint x: 238, endPoint y: 234, distance: 25.1
click at [238, 234] on li "FamilyMembersCountFrom and FamilyMembersCountTo - for family member count ranges" at bounding box center [188, 232] width 277 height 10
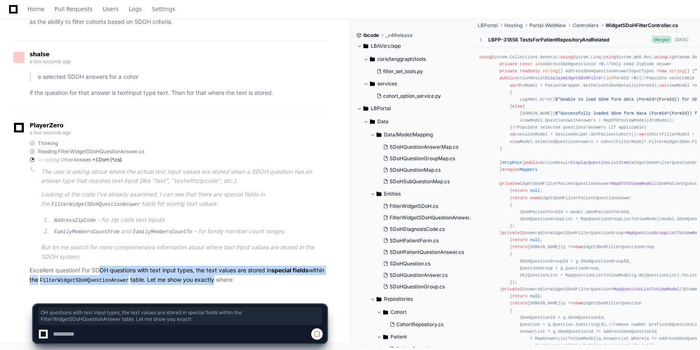
drag, startPoint x: 100, startPoint y: 270, endPoint x: 225, endPoint y: 280, distance: 124.6
click at [225, 280] on p "Excellent question! For SDOH questions with text input types, the text values a…" at bounding box center [178, 275] width 297 height 19
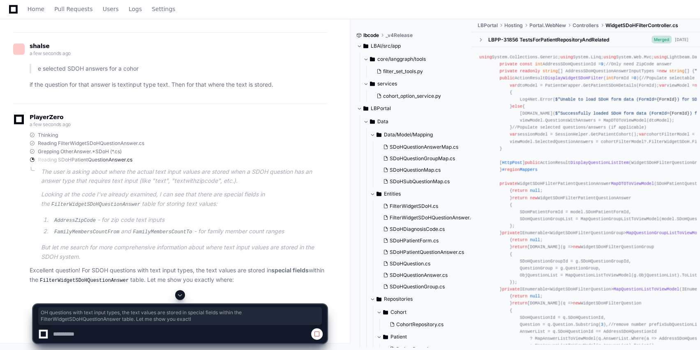
scroll to position [10701, 0]
click at [94, 273] on p "Excellent question! For SDOH questions with text input types, the text values a…" at bounding box center [178, 275] width 297 height 19
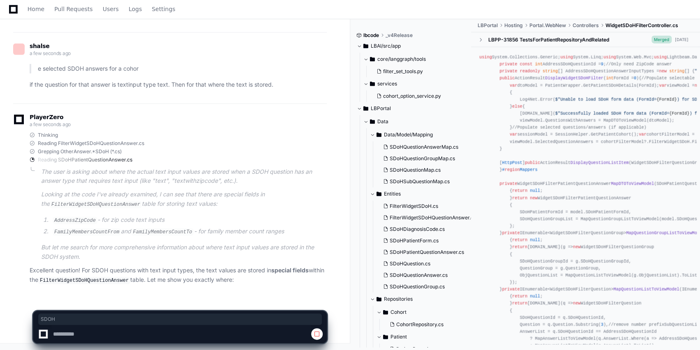
click at [231, 272] on p "Excellent question! For SDOH questions with text input types, the text values a…" at bounding box center [178, 275] width 297 height 19
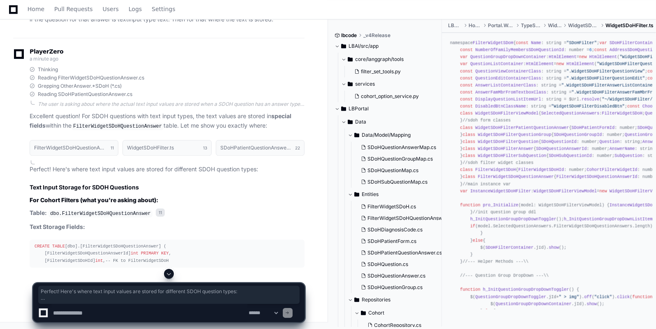
scroll to position [10564, 0]
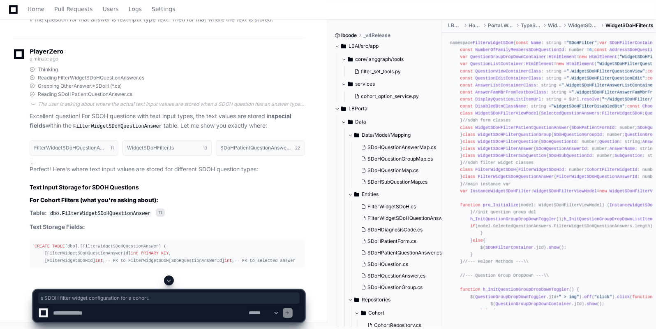
drag, startPoint x: 55, startPoint y: 159, endPoint x: 187, endPoint y: 158, distance: 132.0
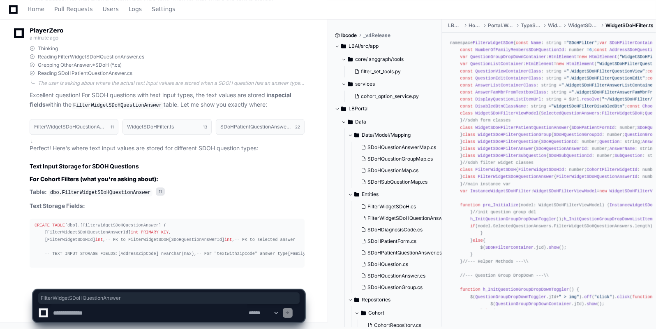
scroll to position [10875, 0]
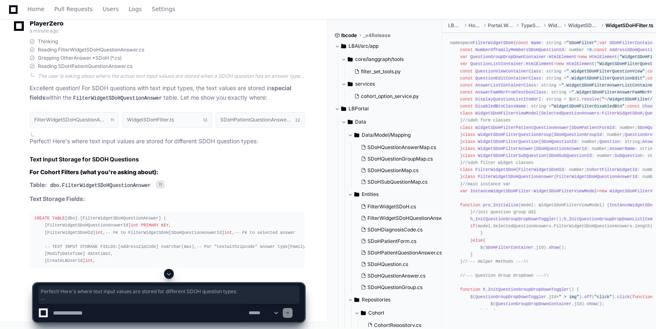
drag, startPoint x: 109, startPoint y: 199, endPoint x: 100, endPoint y: 196, distance: 9.9
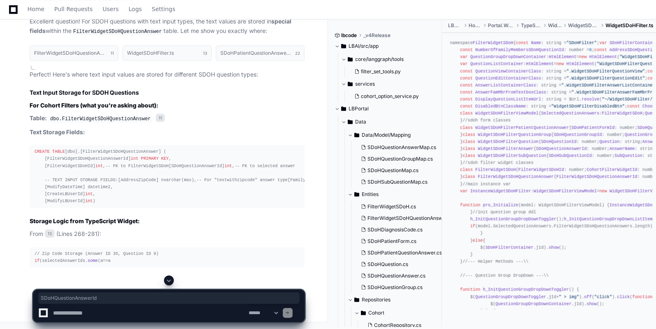
click at [72, 204] on div "CREATE TABLE [dbo].[FilterWidgetSDoHQuestionAnswer] ( [FilterWidgetSDoHQuestion…" at bounding box center [167, 176] width 265 height 56
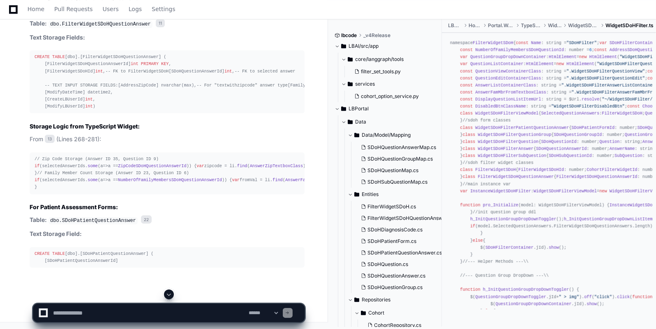
scroll to position [11121, 0]
